Goal: Navigation & Orientation: Understand site structure

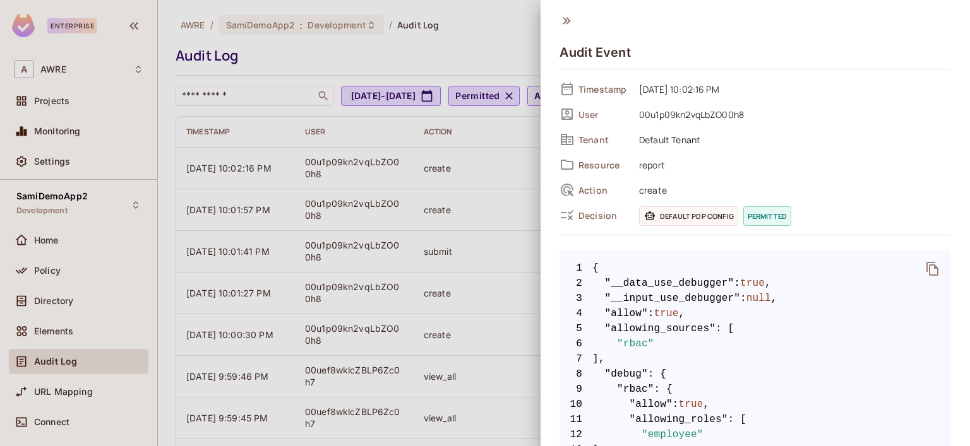
scroll to position [568, 0]
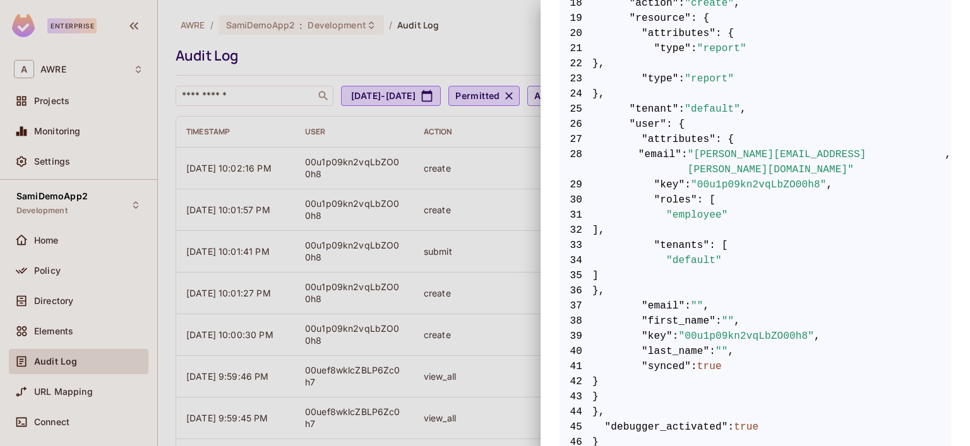
click at [45, 242] on div at bounding box center [485, 223] width 970 height 446
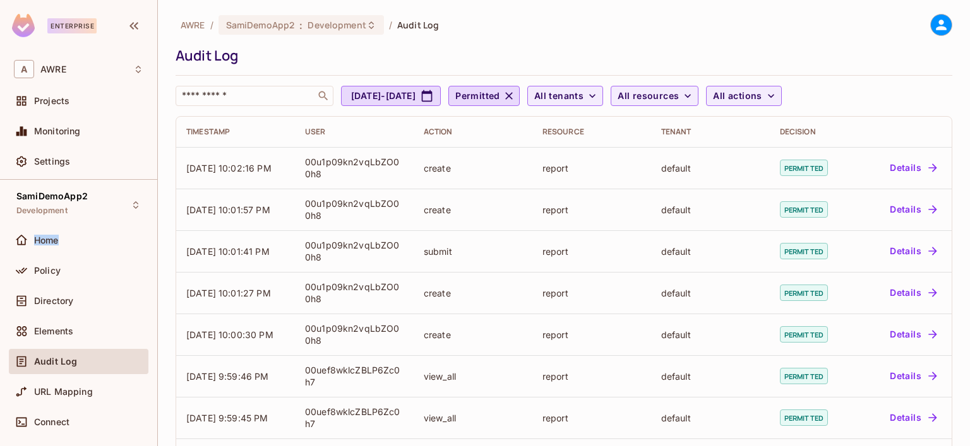
click at [45, 242] on span "Home" at bounding box center [46, 241] width 25 height 10
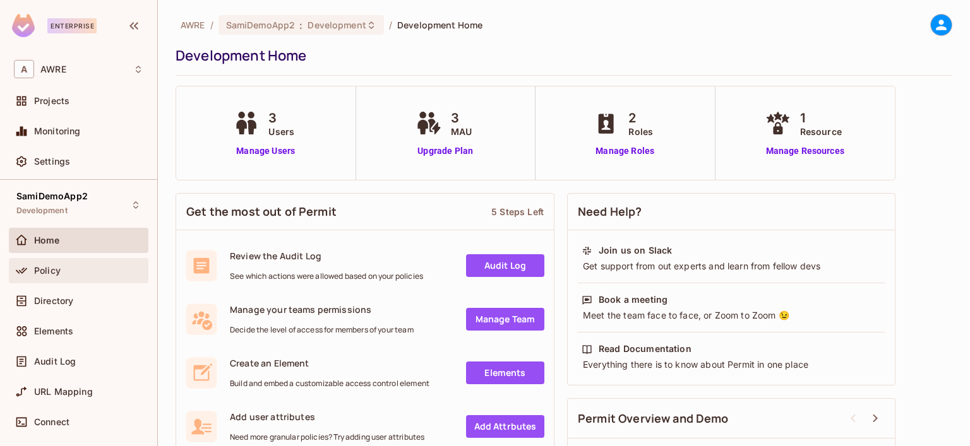
click at [68, 272] on div "Policy" at bounding box center [88, 271] width 109 height 10
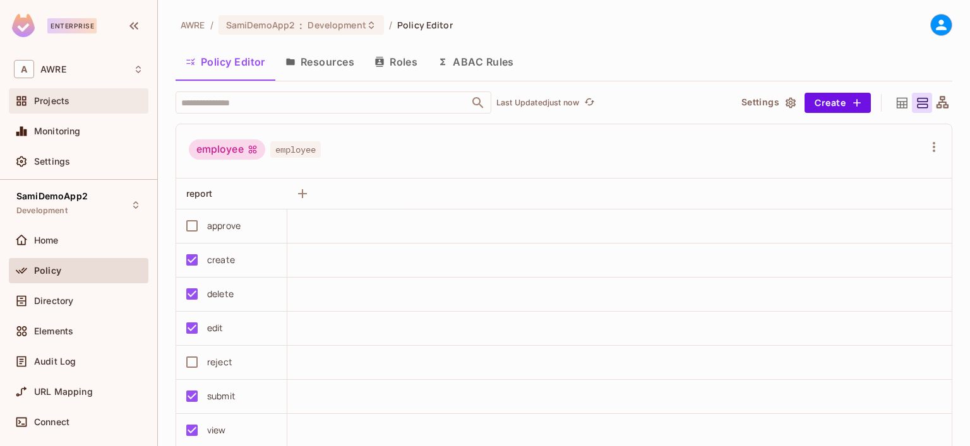
click at [41, 98] on span "Projects" at bounding box center [51, 101] width 35 height 10
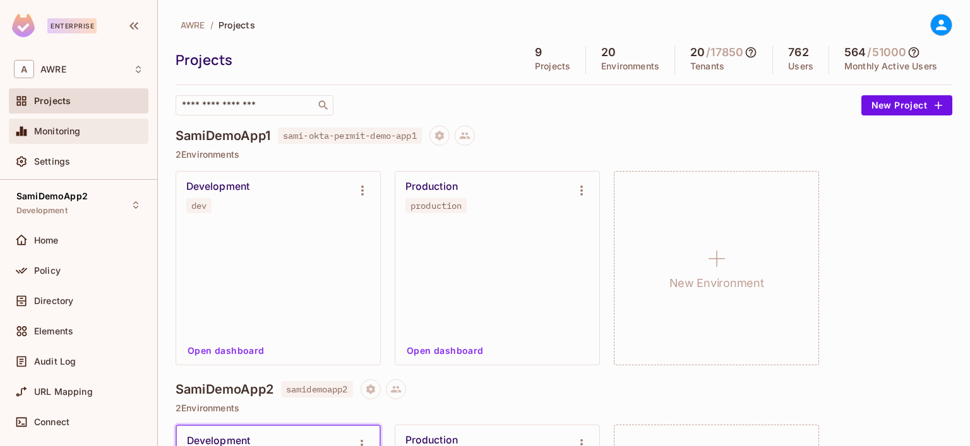
click at [58, 129] on span "Monitoring" at bounding box center [57, 131] width 47 height 10
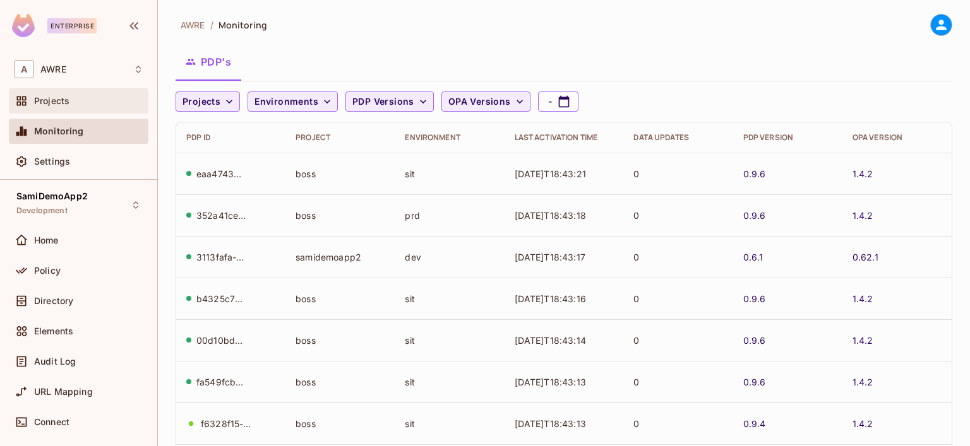
click at [61, 110] on div "Projects" at bounding box center [79, 100] width 140 height 25
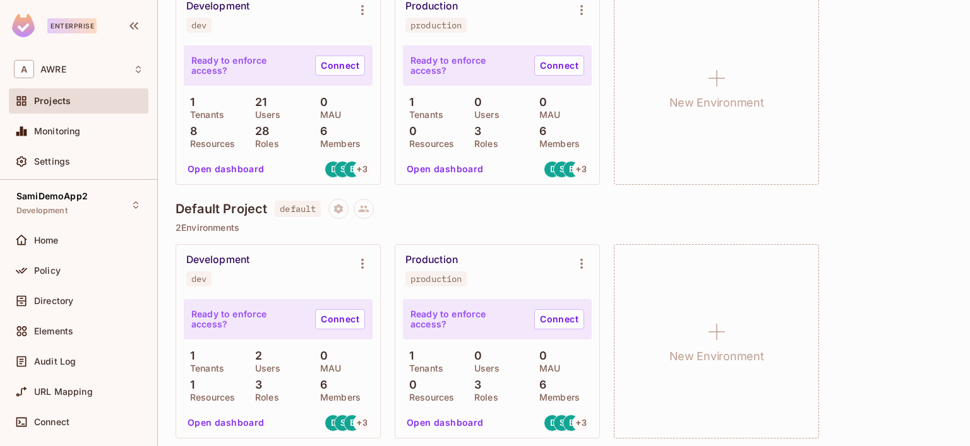
scroll to position [2172, 0]
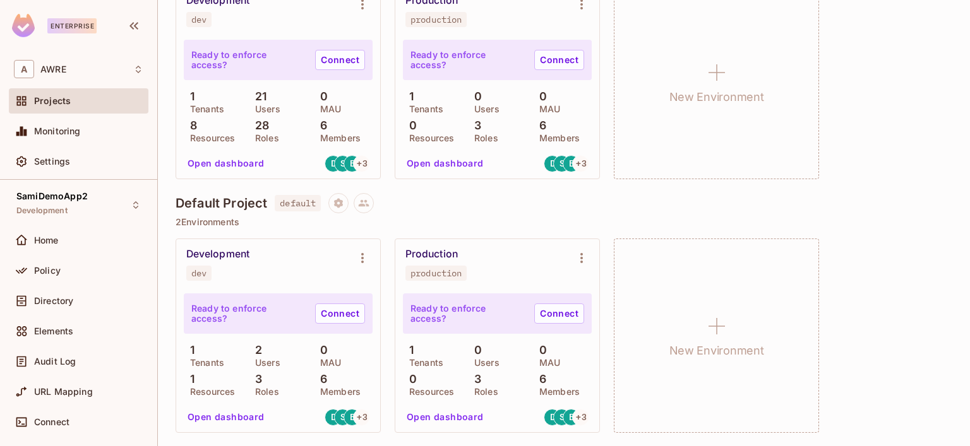
click at [56, 284] on div "Policy" at bounding box center [79, 273] width 140 height 30
click at [56, 275] on span "Policy" at bounding box center [47, 271] width 27 height 10
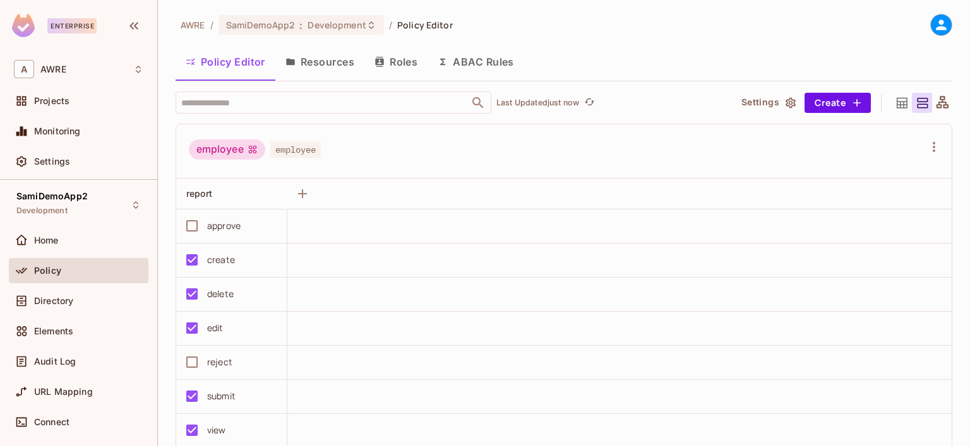
click at [341, 65] on button "Resources" at bounding box center [319, 62] width 89 height 32
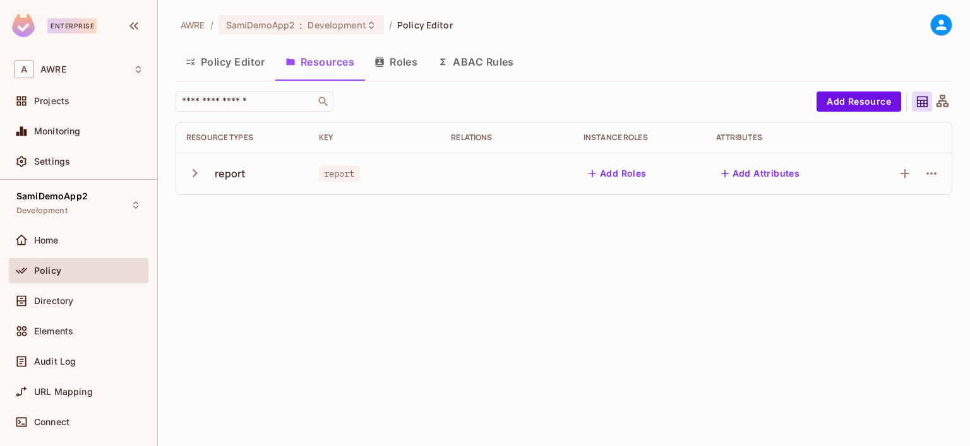
click at [251, 59] on button "Policy Editor" at bounding box center [226, 62] width 100 height 32
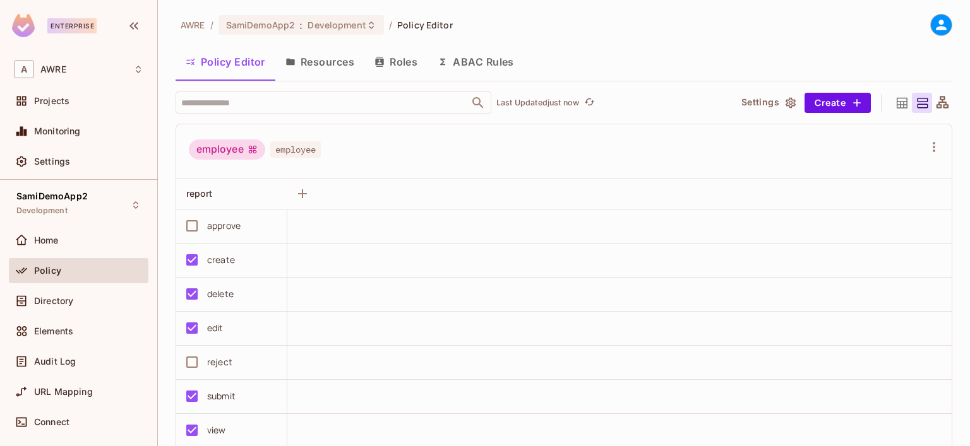
click at [404, 53] on button "Roles" at bounding box center [395, 62] width 63 height 32
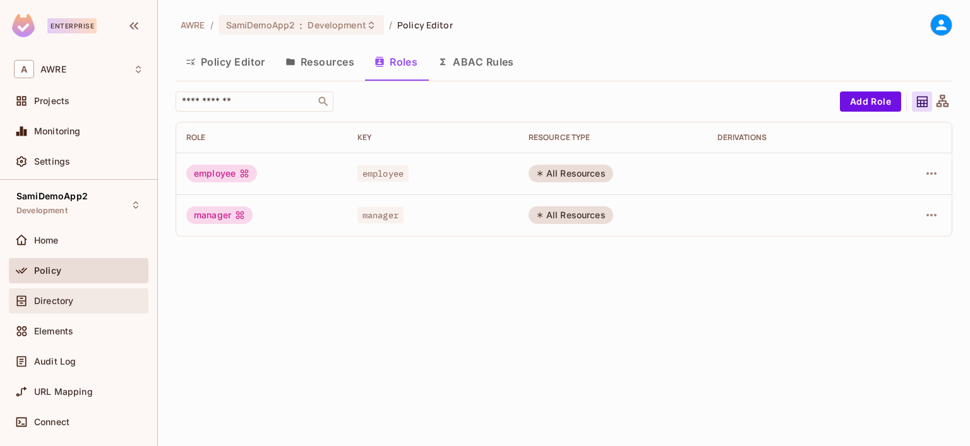
click at [81, 306] on div "Directory" at bounding box center [78, 301] width 129 height 15
